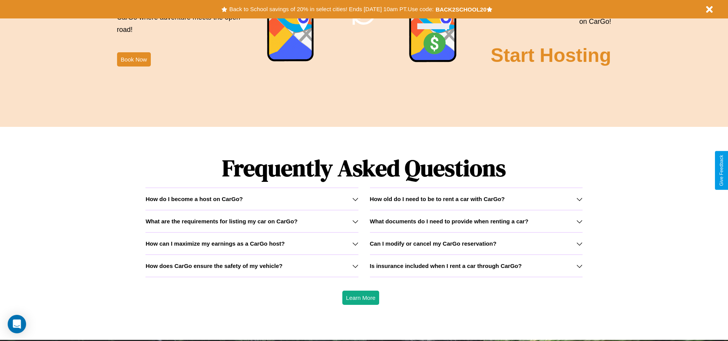
scroll to position [1102, 0]
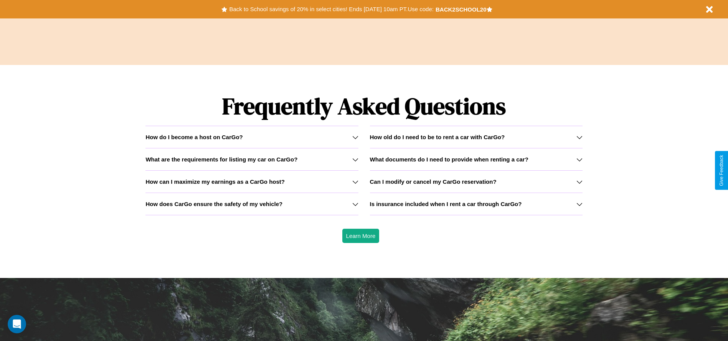
click at [579, 159] on icon at bounding box center [580, 159] width 6 height 6
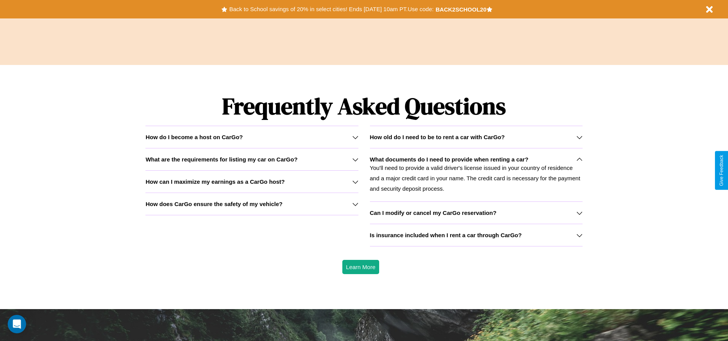
click at [252, 159] on h3 "What are the requirements for listing my car on CarGo?" at bounding box center [222, 159] width 152 height 7
click at [355, 203] on icon at bounding box center [355, 204] width 6 height 6
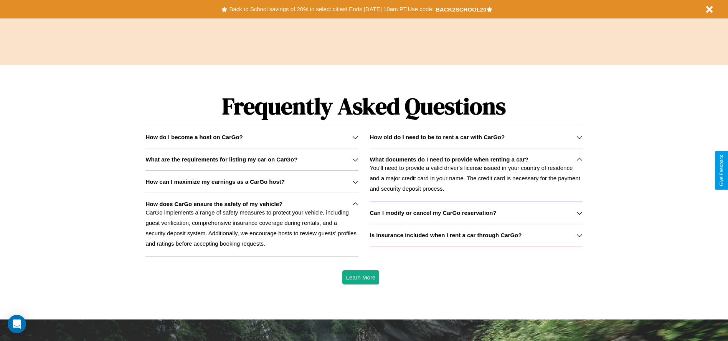
click at [476, 212] on h3 "Can I modify or cancel my CarGo reservation?" at bounding box center [433, 212] width 127 height 7
click at [579, 159] on icon at bounding box center [580, 159] width 6 height 6
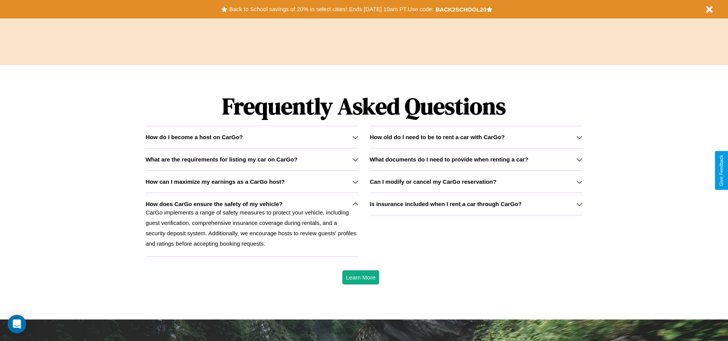
click at [476, 203] on h3 "Is insurance included when I rent a car through CarGo?" at bounding box center [446, 203] width 152 height 7
click at [579, 181] on icon at bounding box center [580, 182] width 6 height 6
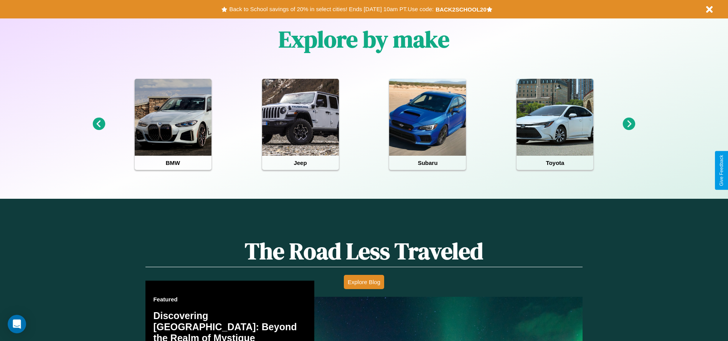
scroll to position [159, 0]
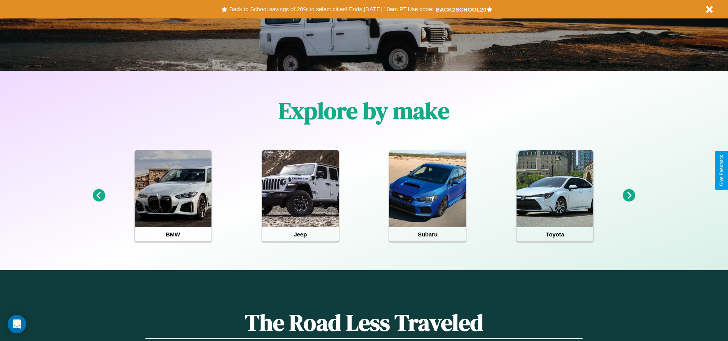
click at [629, 195] on icon at bounding box center [629, 195] width 13 height 13
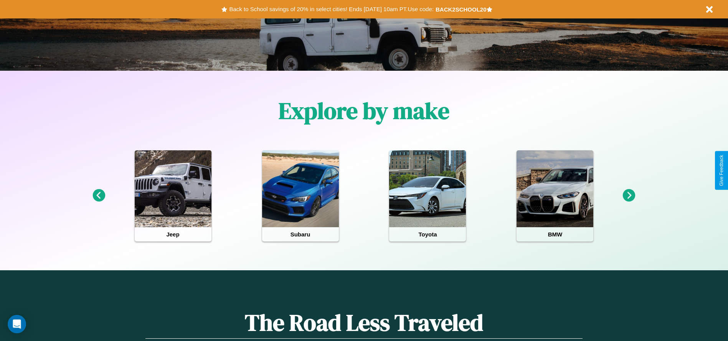
click at [629, 195] on icon at bounding box center [629, 195] width 13 height 13
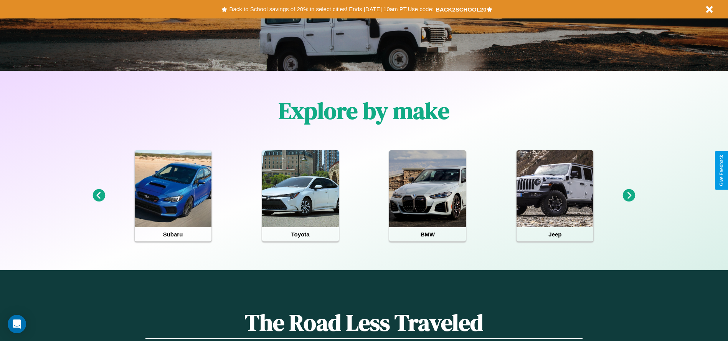
click at [99, 195] on icon at bounding box center [99, 195] width 13 height 13
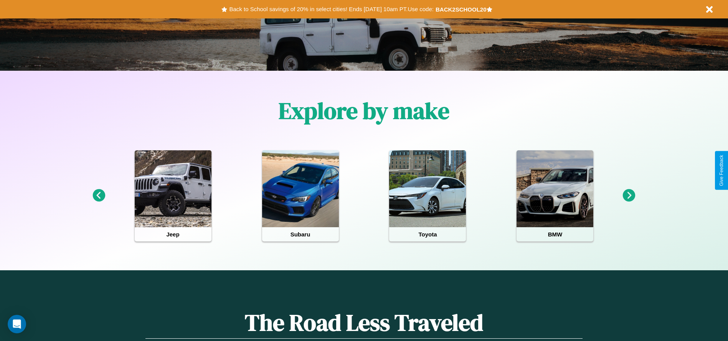
click at [629, 195] on icon at bounding box center [629, 195] width 13 height 13
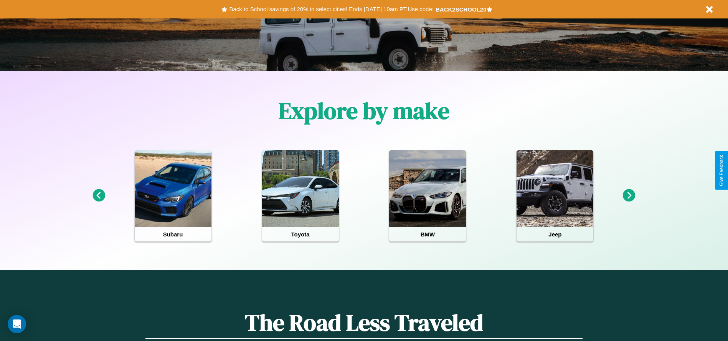
click at [629, 195] on icon at bounding box center [629, 195] width 13 height 13
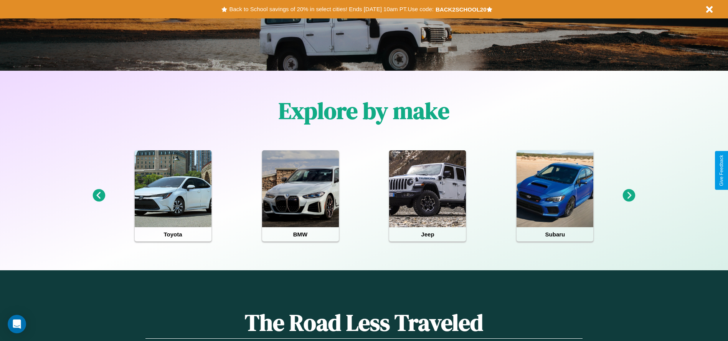
scroll to position [0, 0]
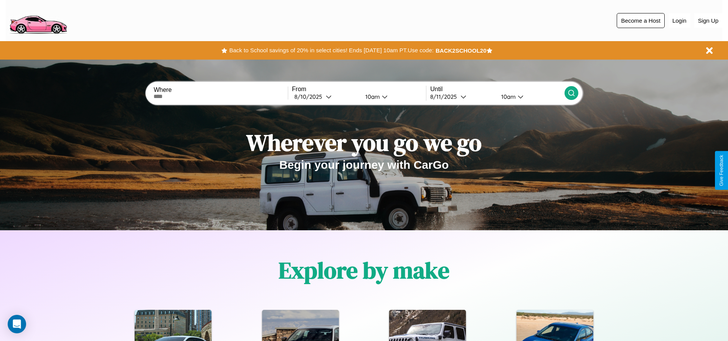
click at [641, 20] on button "Become a Host" at bounding box center [641, 20] width 48 height 15
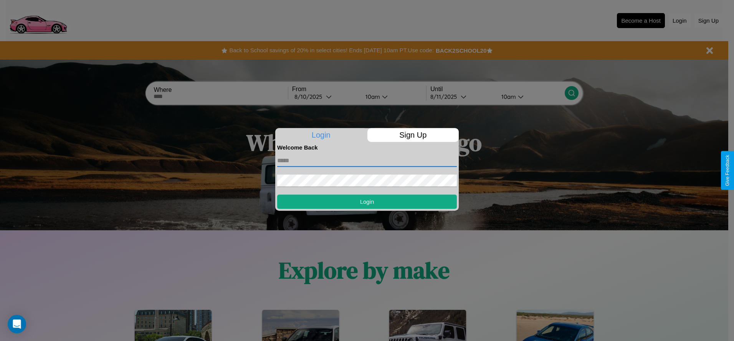
click at [367, 160] on input "text" at bounding box center [367, 160] width 180 height 12
type input "**********"
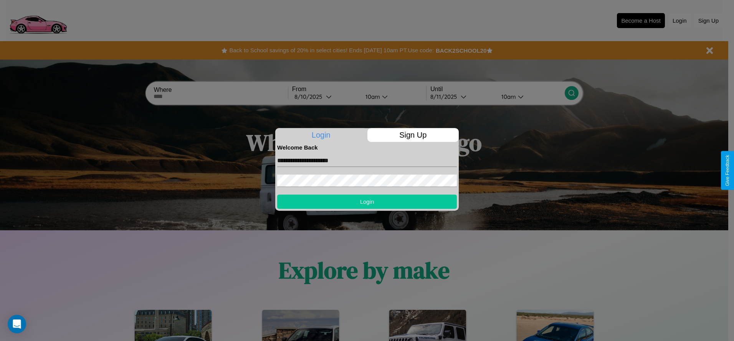
click at [367, 201] on button "Login" at bounding box center [367, 201] width 180 height 14
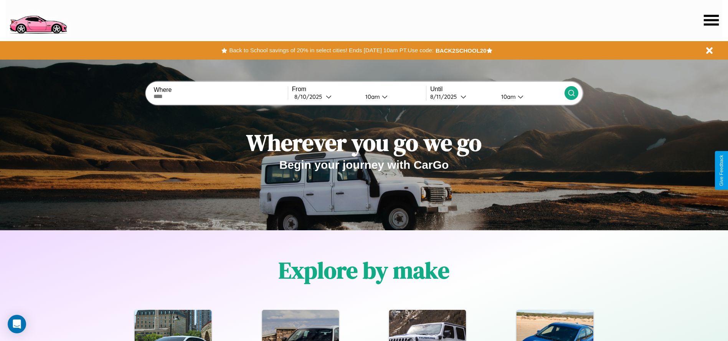
click at [711, 20] on icon at bounding box center [711, 20] width 15 height 11
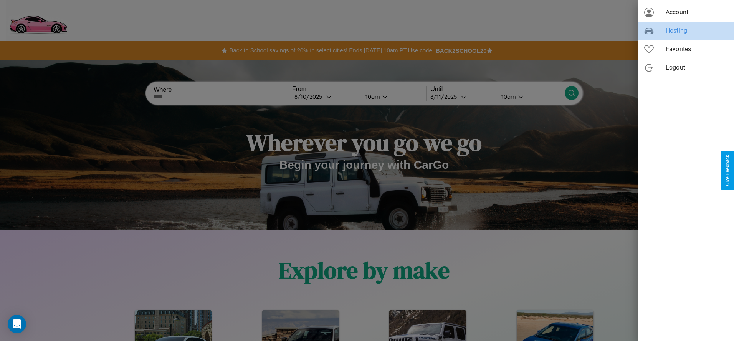
click at [686, 31] on span "Hosting" at bounding box center [697, 30] width 62 height 9
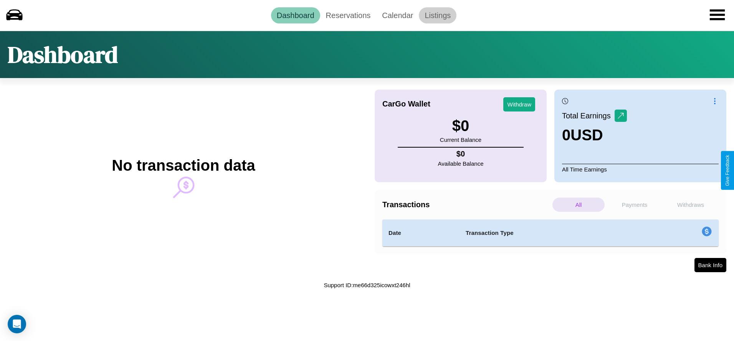
click at [438, 15] on link "Listings" at bounding box center [438, 15] width 38 height 16
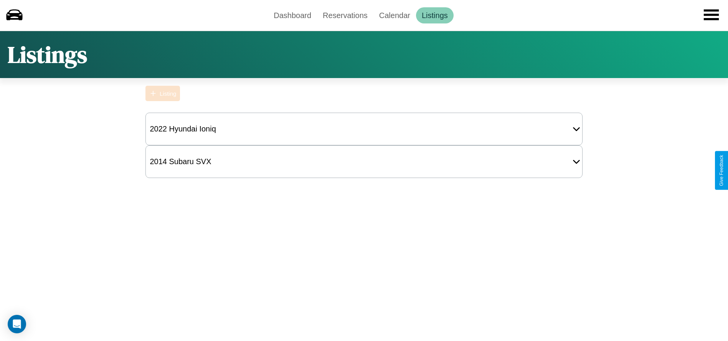
click at [163, 93] on div "Listing" at bounding box center [168, 93] width 17 height 7
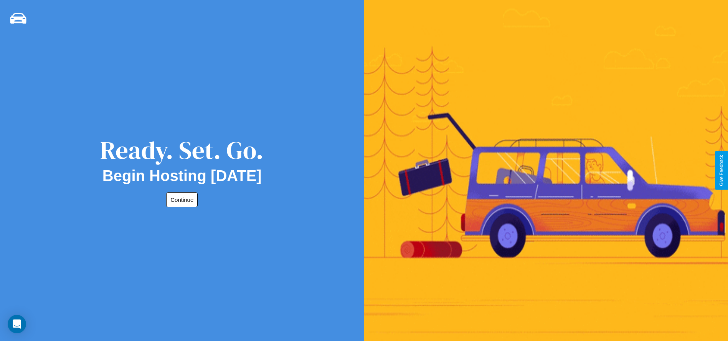
click at [180, 199] on button "Continue" at bounding box center [181, 199] width 31 height 15
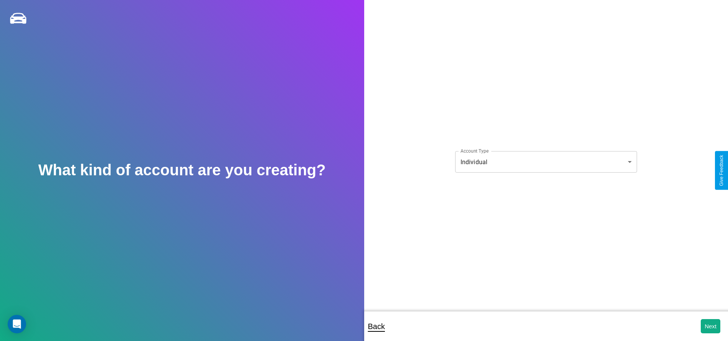
click at [546, 162] on body "**********" at bounding box center [364, 175] width 728 height 351
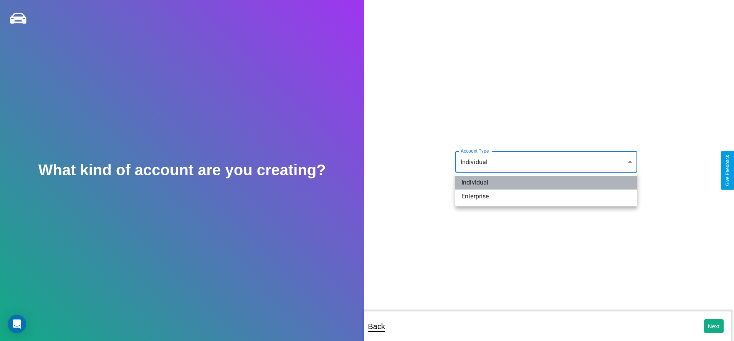
click at [546, 182] on li "Individual" at bounding box center [546, 182] width 182 height 14
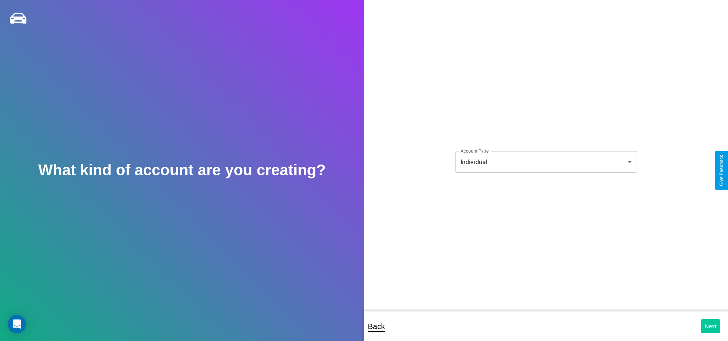
click at [711, 326] on button "Next" at bounding box center [711, 326] width 20 height 14
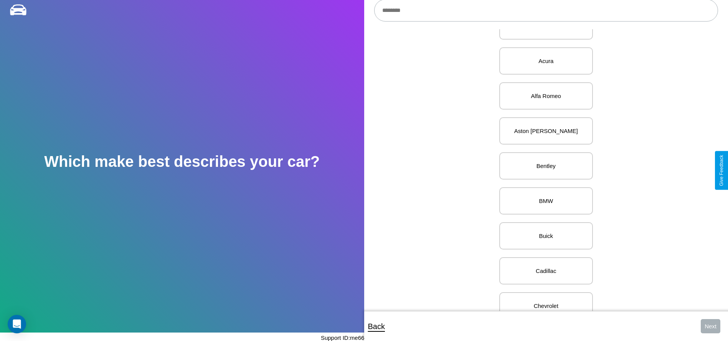
scroll to position [59, 0]
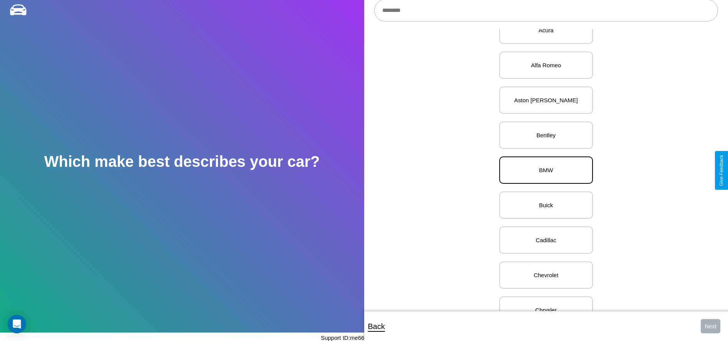
click at [543, 170] on p "BMW" at bounding box center [546, 170] width 77 height 10
click at [711, 326] on button "Next" at bounding box center [711, 326] width 20 height 14
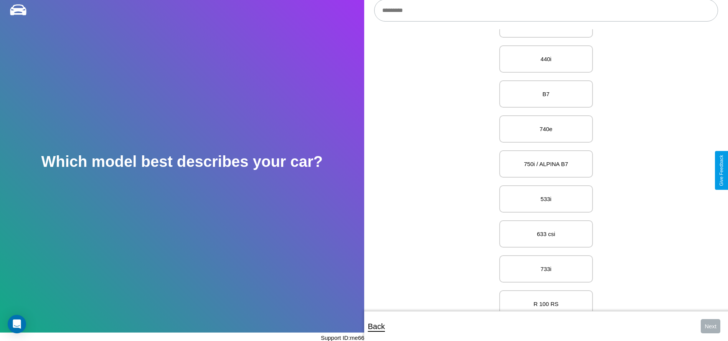
scroll to position [6522, 0]
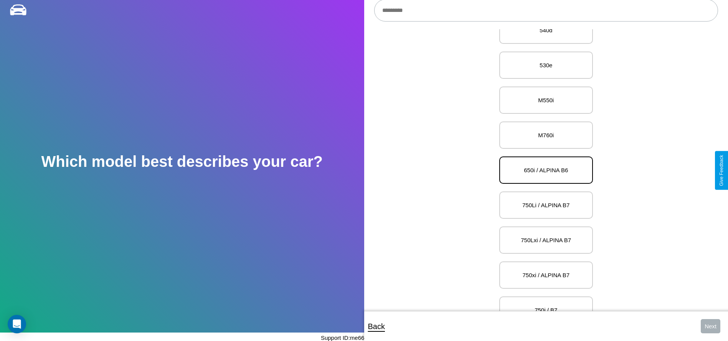
click at [543, 170] on p "650i / ALPINA B6" at bounding box center [546, 170] width 77 height 10
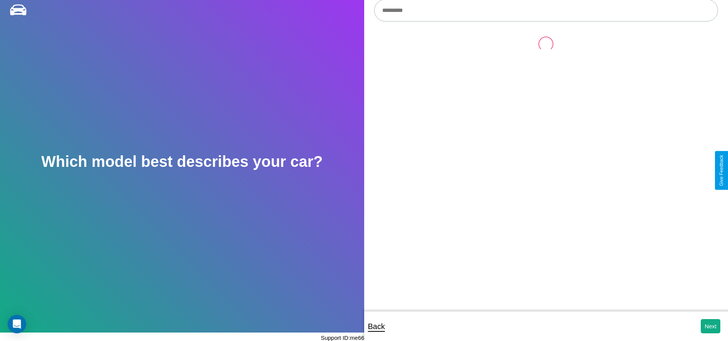
scroll to position [0, 0]
click at [711, 326] on button "Next" at bounding box center [711, 326] width 20 height 14
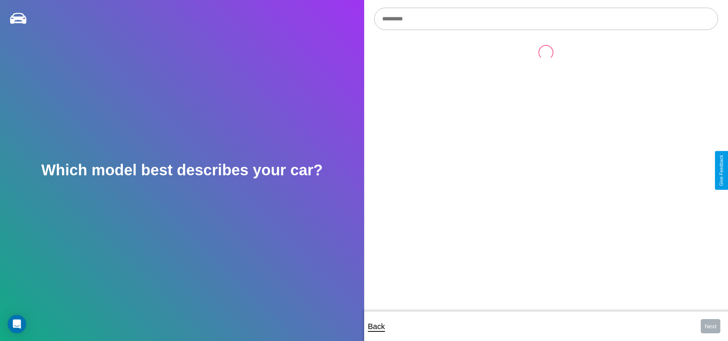
scroll to position [8, 0]
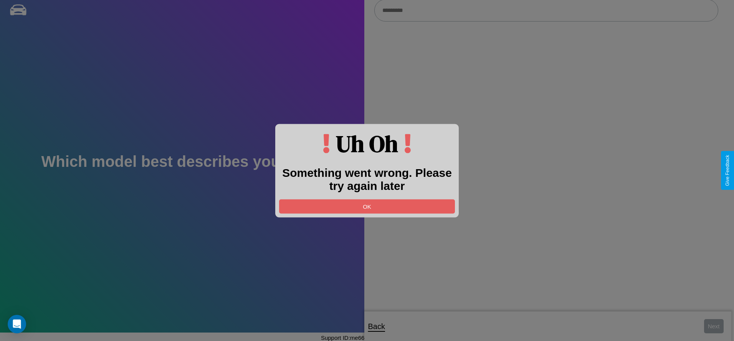
click at [546, 11] on div at bounding box center [367, 170] width 734 height 341
